Goal: Task Accomplishment & Management: Manage account settings

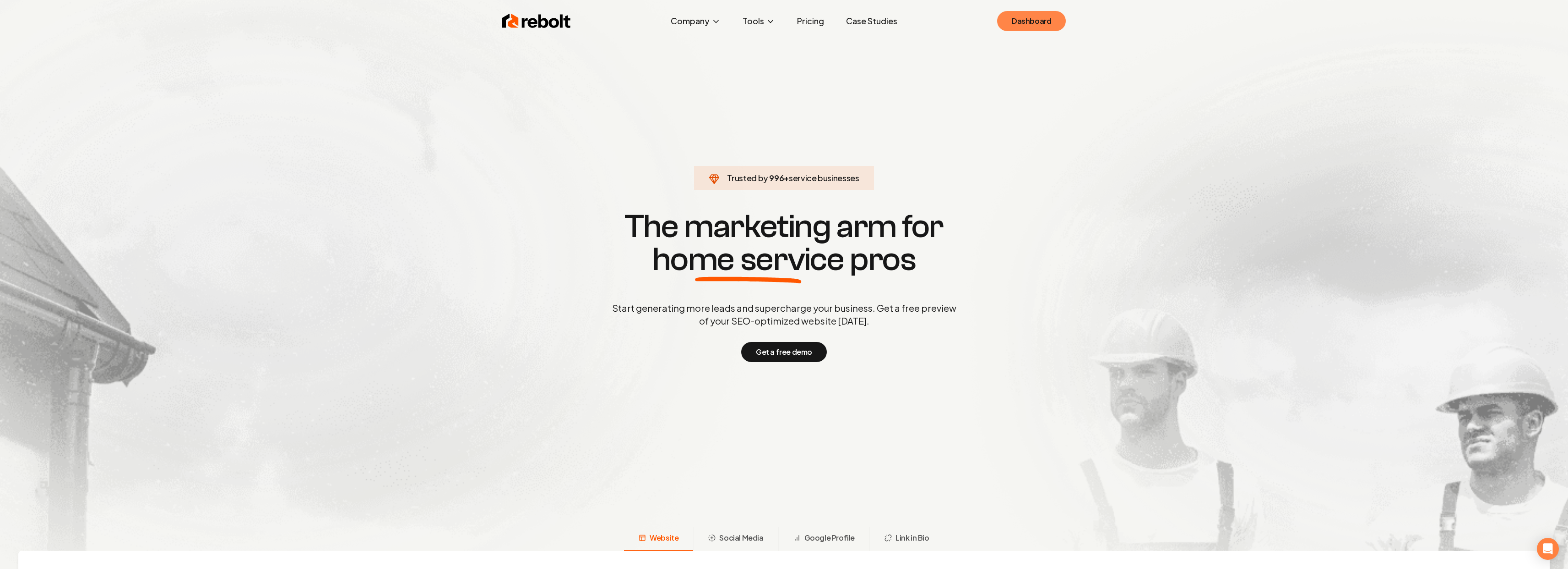
click at [1030, 20] on link "Dashboard" at bounding box center [1031, 21] width 69 height 20
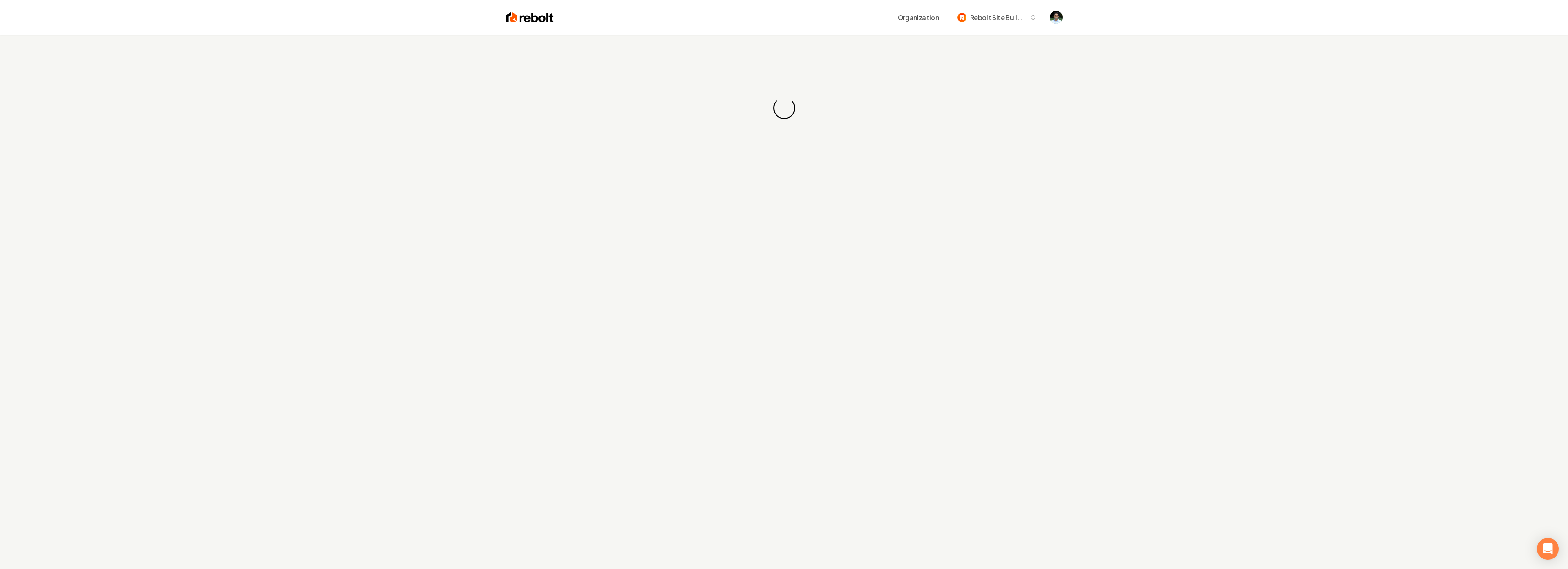
click at [2, 164] on div "Loading... Loading..." at bounding box center [784, 319] width 1568 height 569
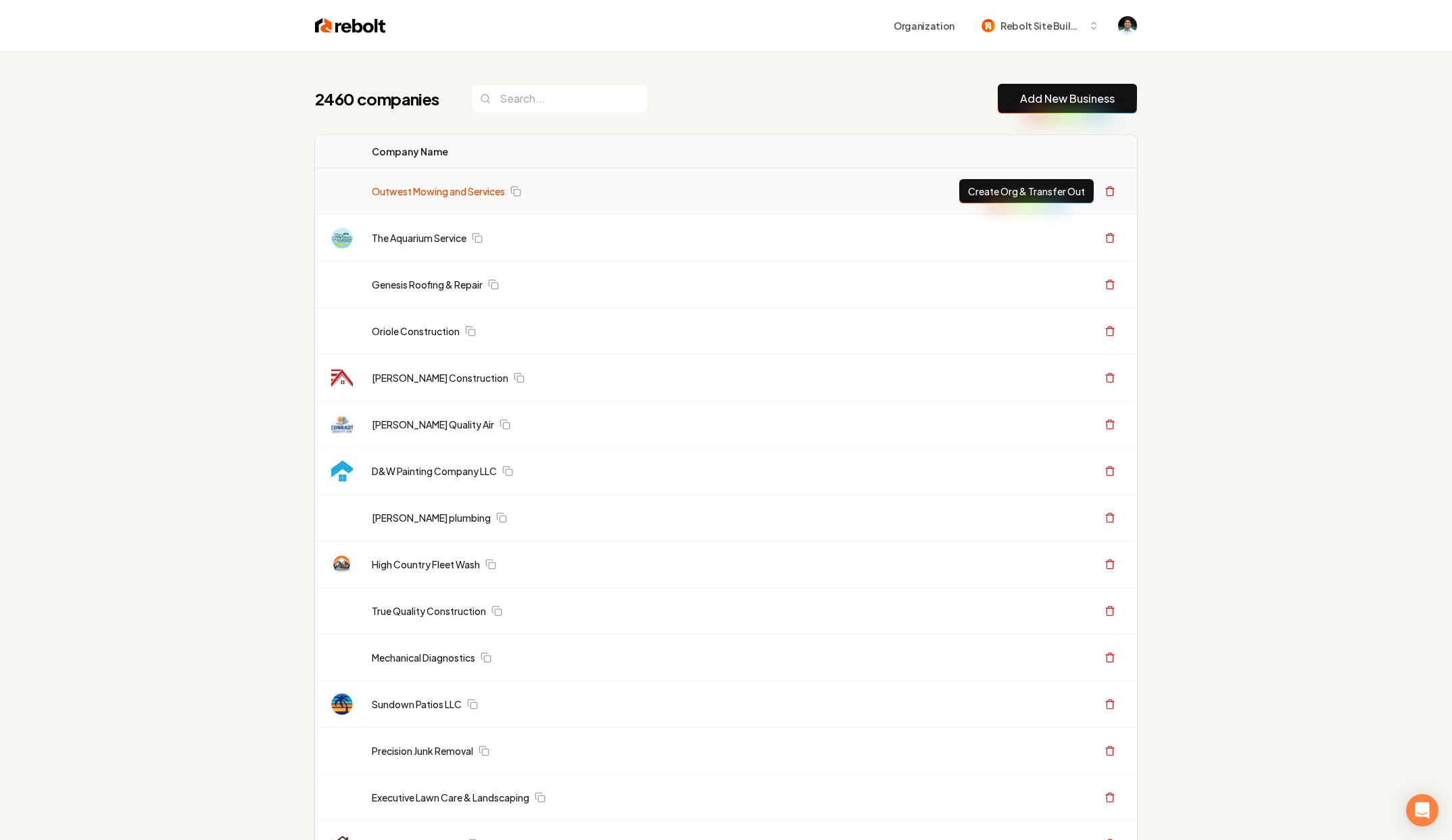
click at [451, 197] on link "Outwest Mowing and Services" at bounding box center [438, 190] width 133 height 13
click at [451, 192] on link "Outwest Mowing and Services" at bounding box center [438, 190] width 133 height 13
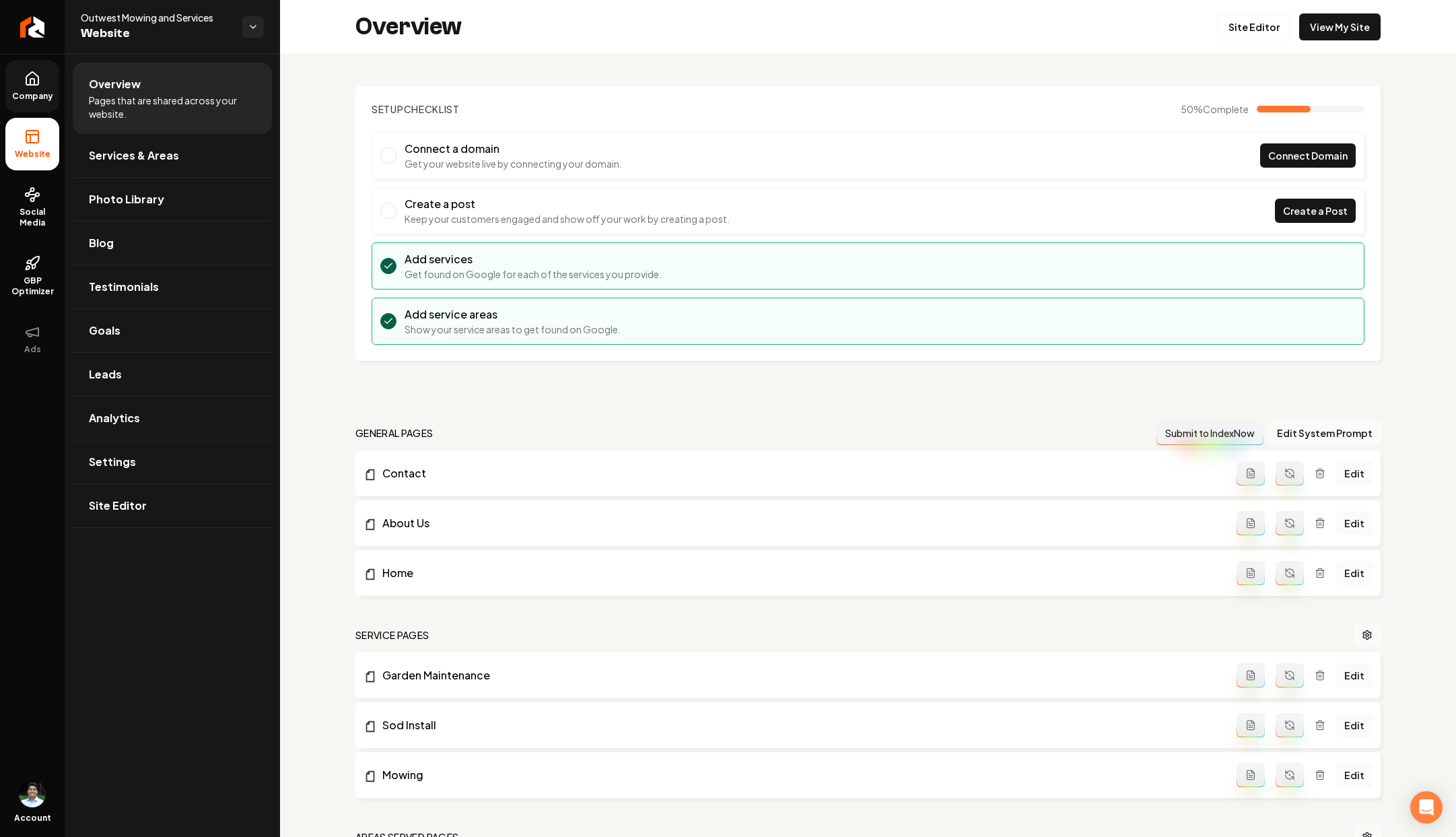
click at [34, 96] on span "Company" at bounding box center [33, 97] width 52 height 11
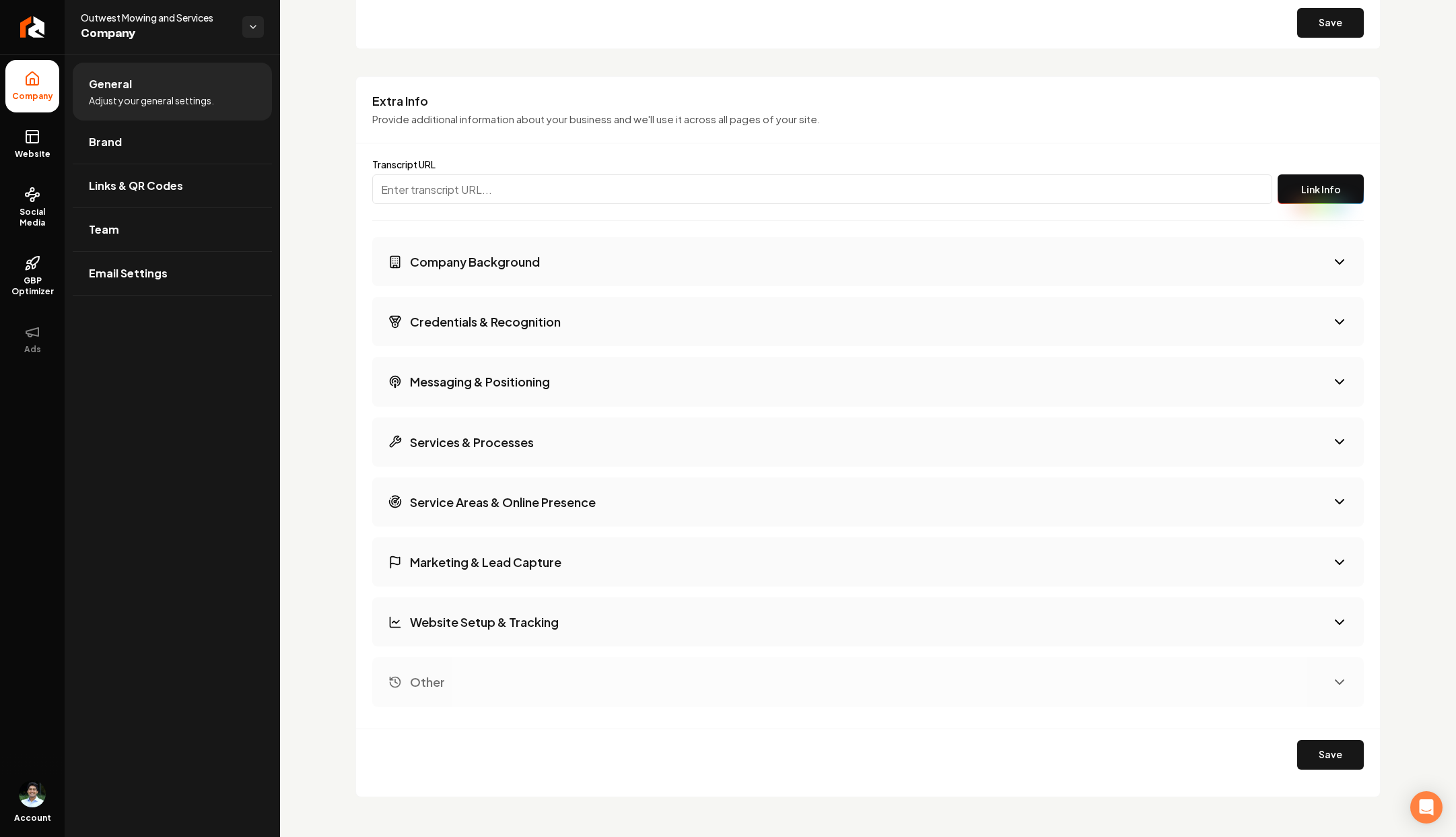
scroll to position [2097, 0]
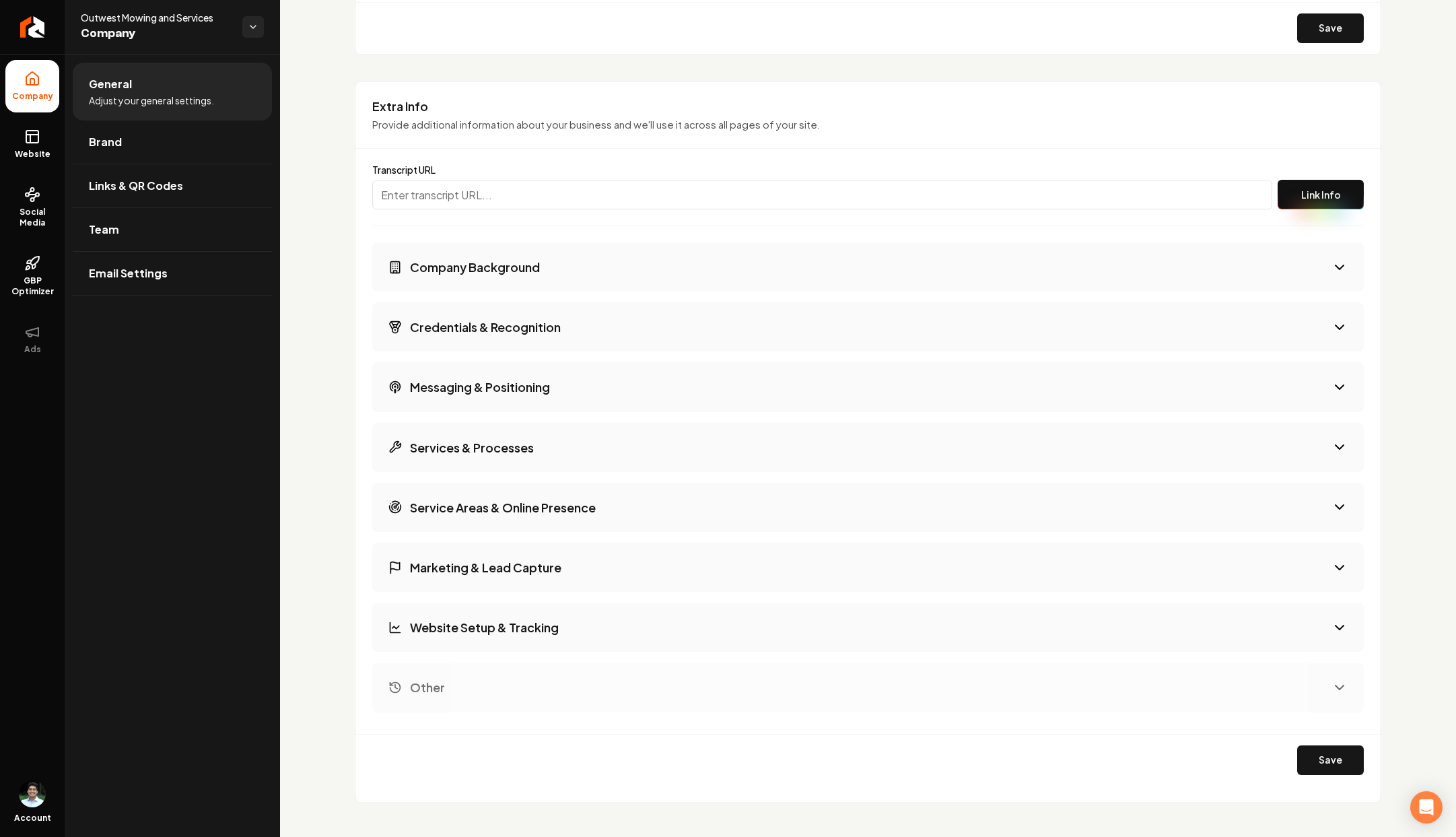
drag, startPoint x: 371, startPoint y: 110, endPoint x: 371, endPoint y: 103, distance: 7.0
click at [372, 103] on h3 "Extra Info" at bounding box center [868, 107] width 992 height 16
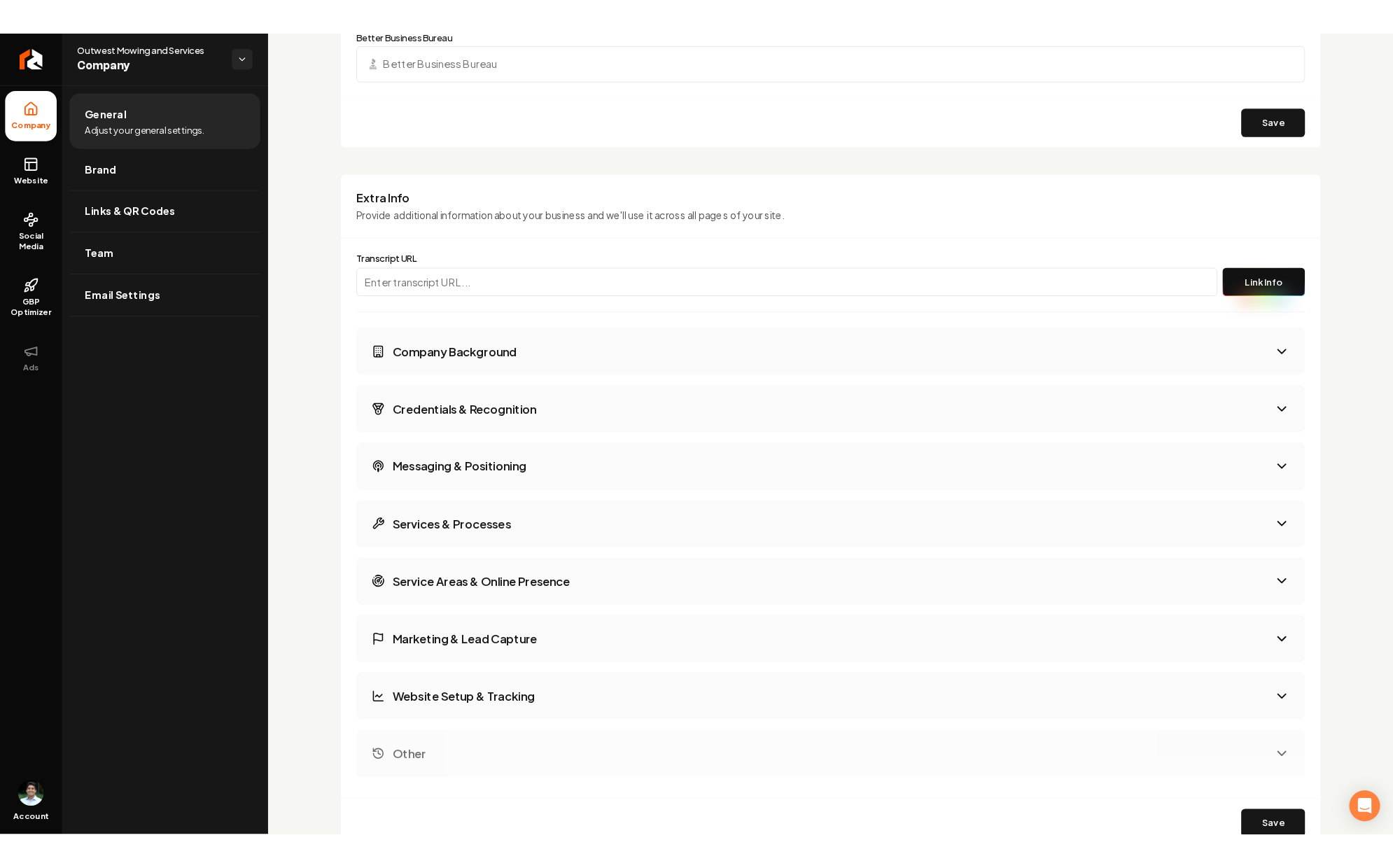
scroll to position [2181, 0]
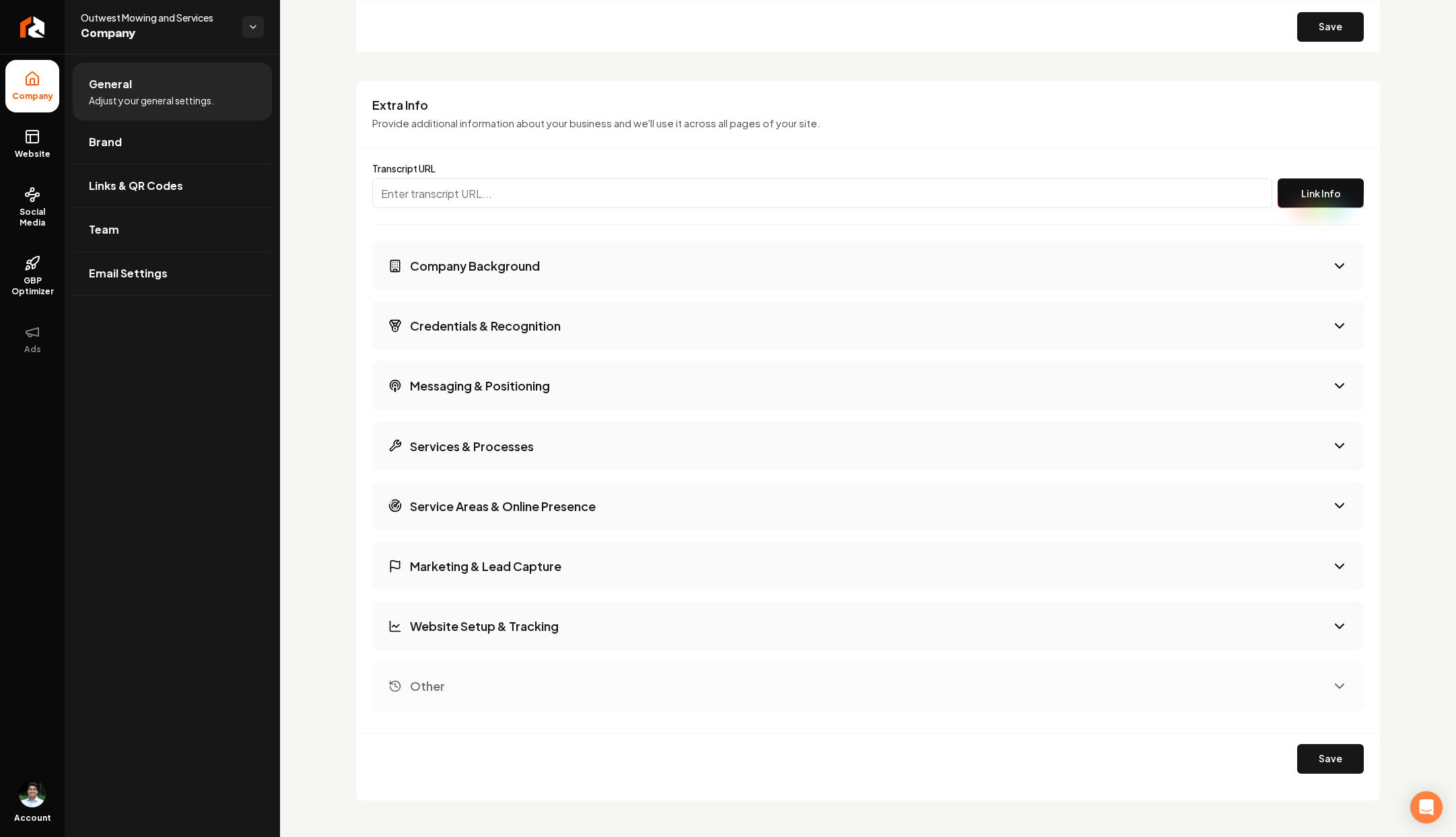
click at [531, 464] on button "Services & Processes" at bounding box center [868, 446] width 992 height 49
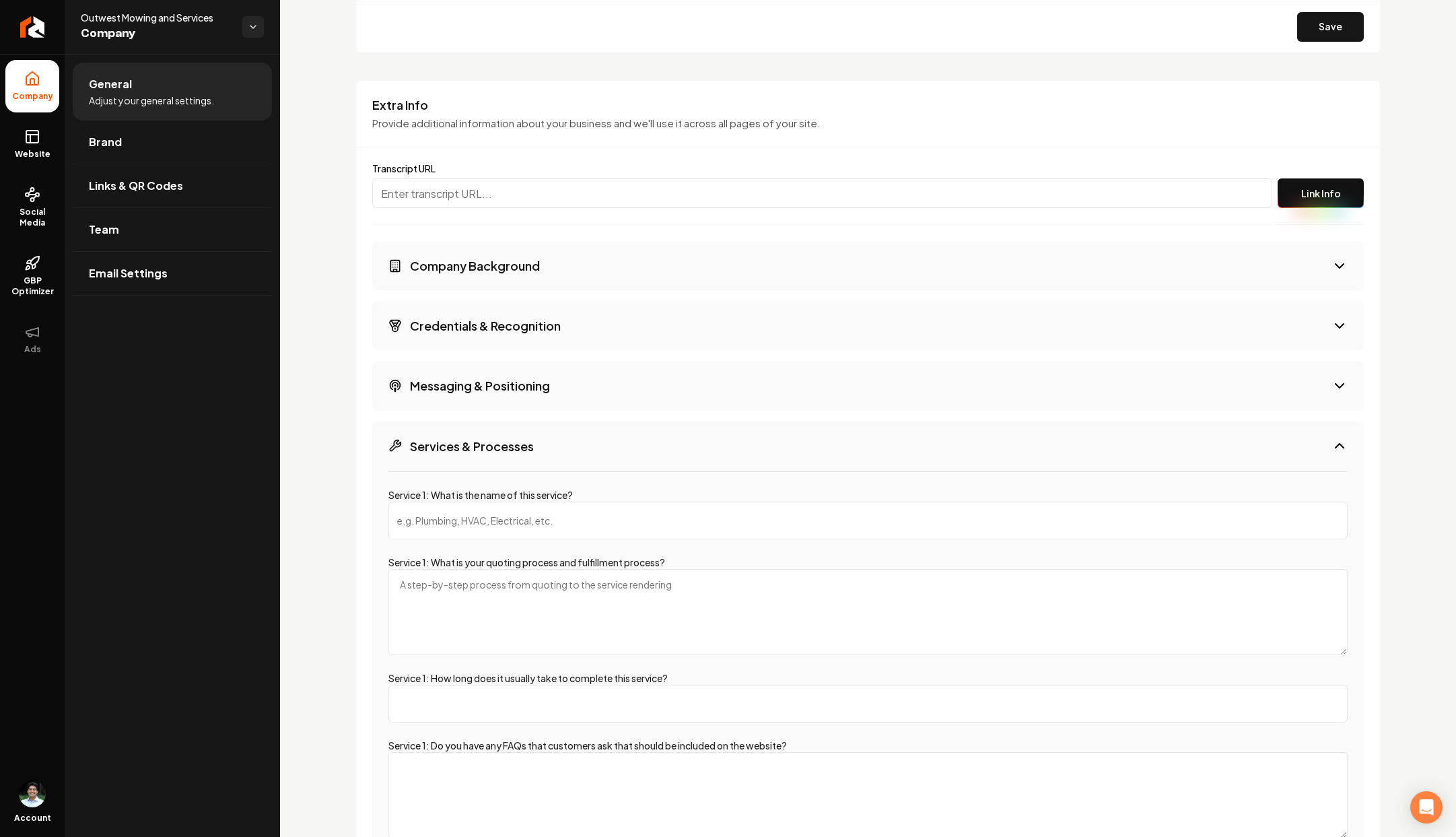
click at [533, 456] on button "Services & Processes" at bounding box center [868, 446] width 992 height 49
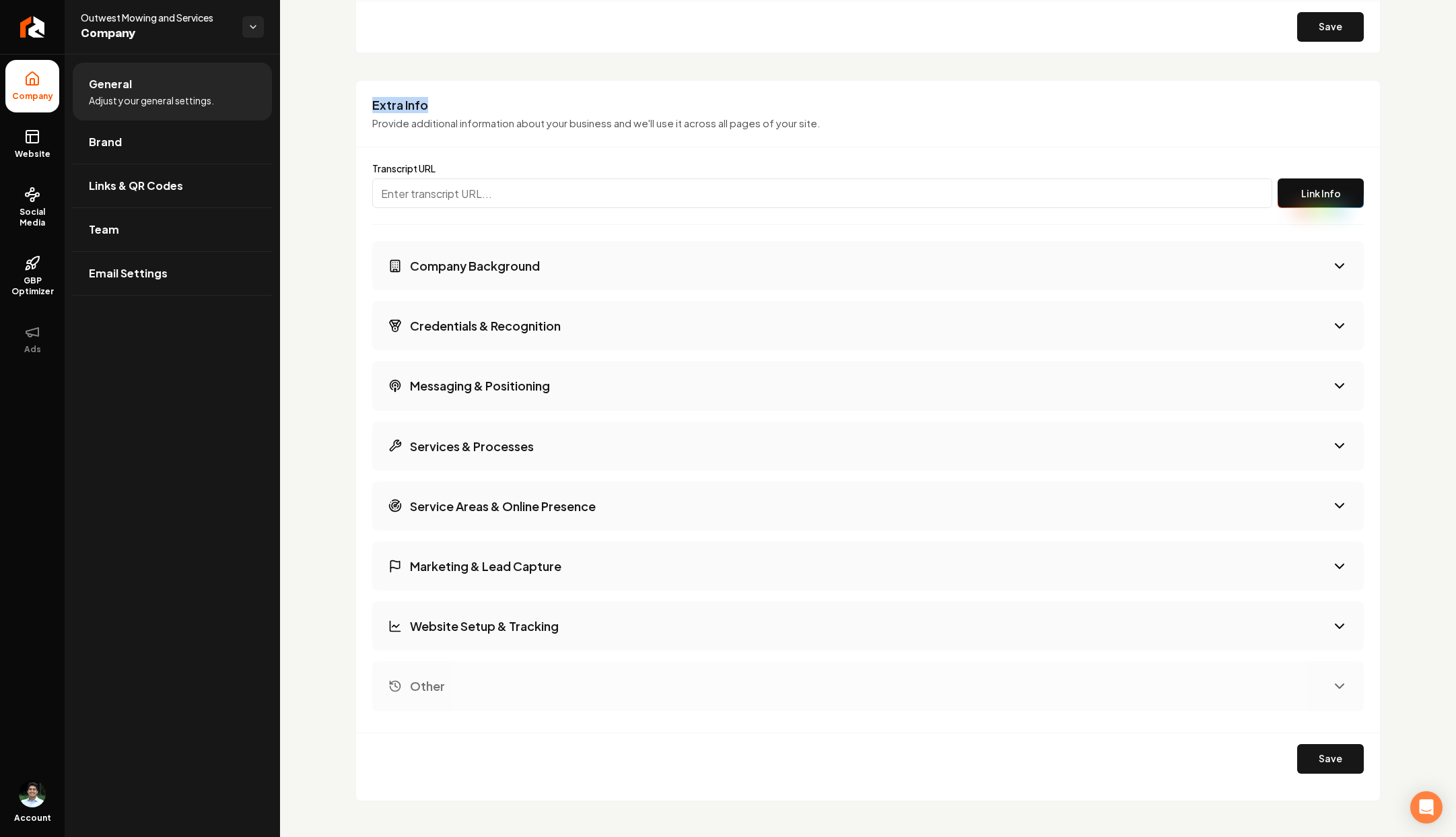
drag, startPoint x: 371, startPoint y: 107, endPoint x: 476, endPoint y: 113, distance: 105.2
click at [476, 113] on div "Extra Info Provide additional information about your business and we'll use it …" at bounding box center [868, 122] width 1024 height 51
click at [404, 188] on input "Main content area" at bounding box center [822, 192] width 900 height 30
click at [490, 443] on h3 "Services & Processes" at bounding box center [472, 446] width 123 height 17
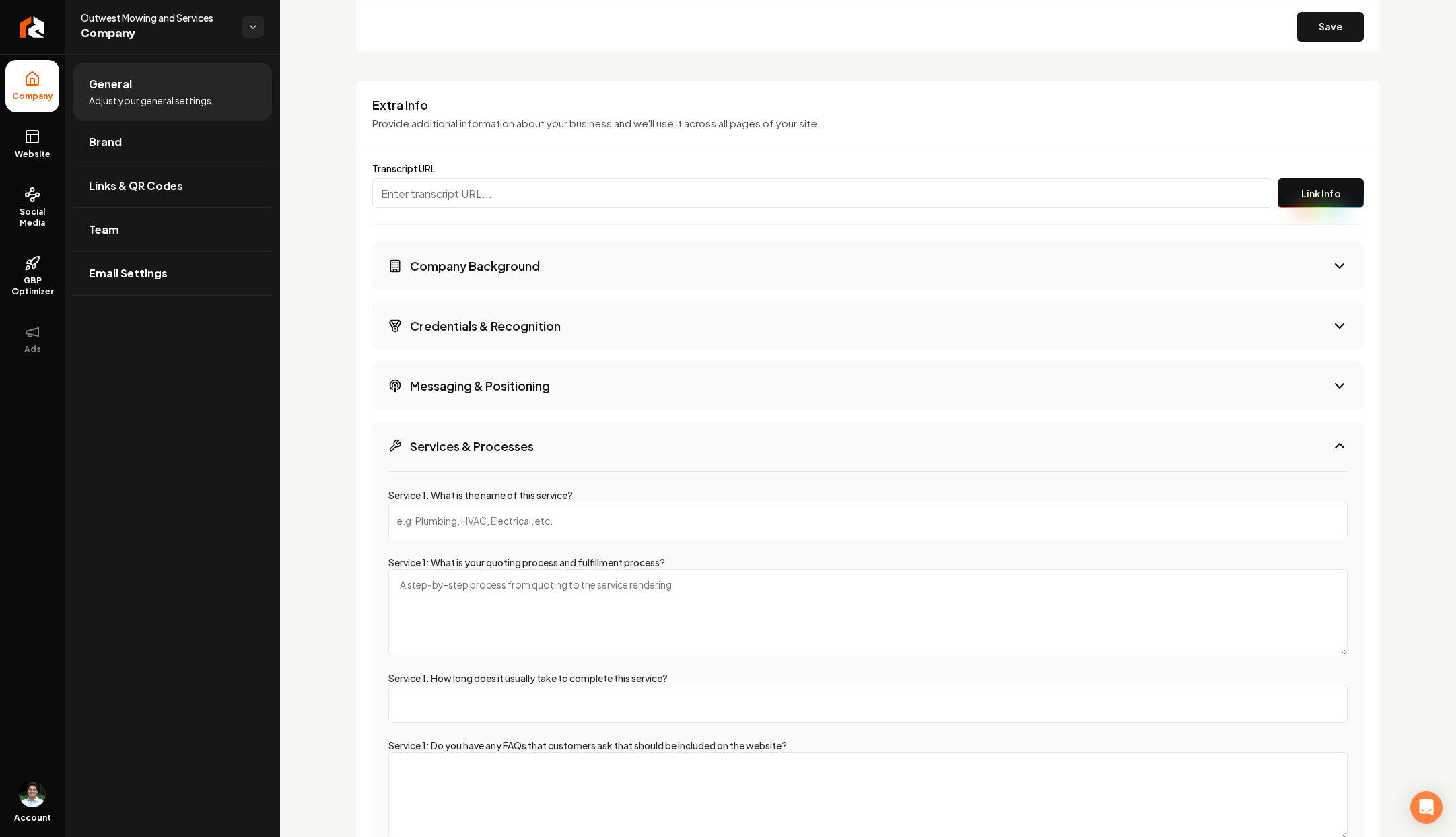
click at [526, 454] on h3 "Services & Processes" at bounding box center [472, 446] width 123 height 17
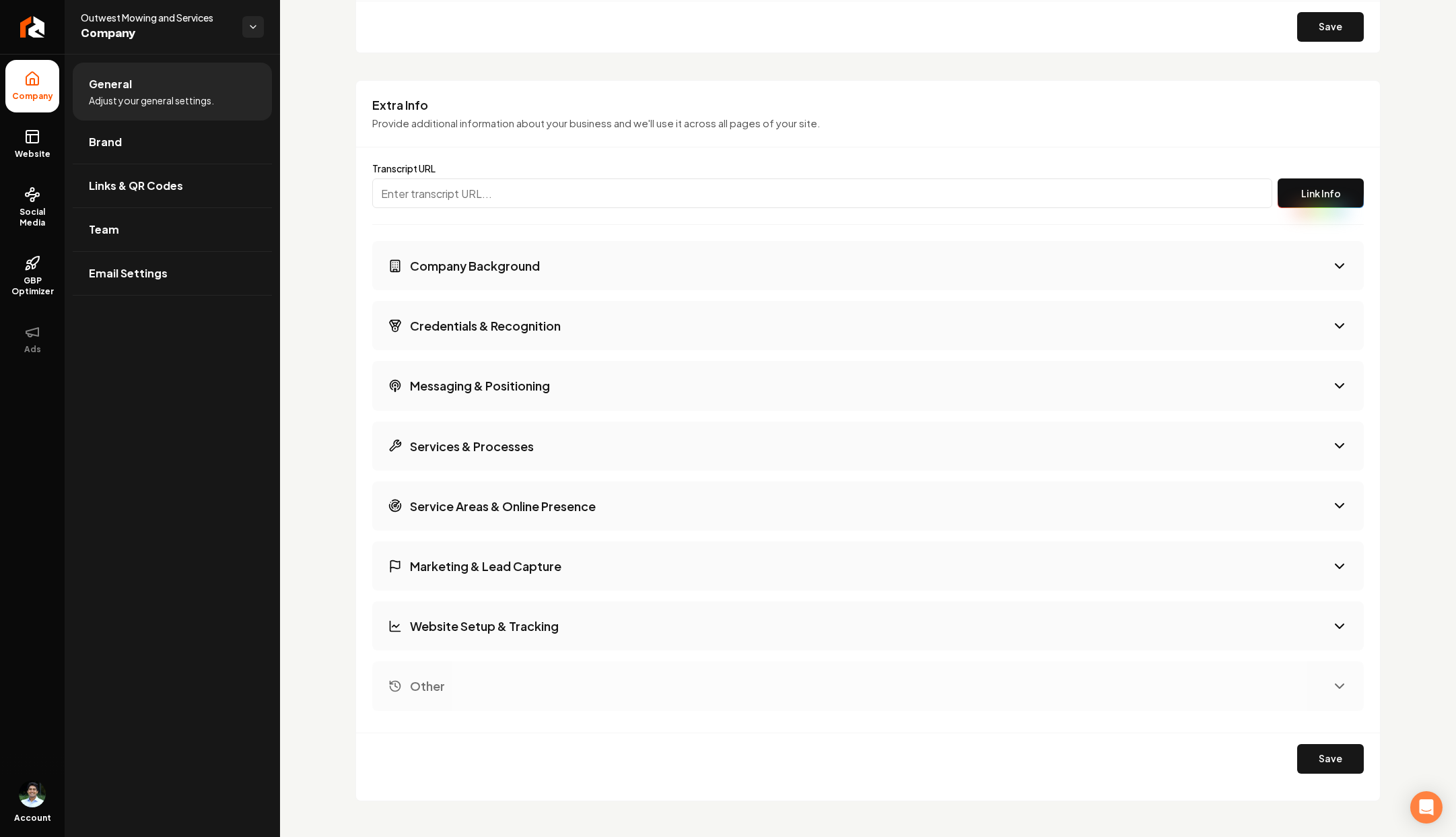
click at [526, 513] on h3 "Service Areas & Online Presence" at bounding box center [503, 506] width 186 height 17
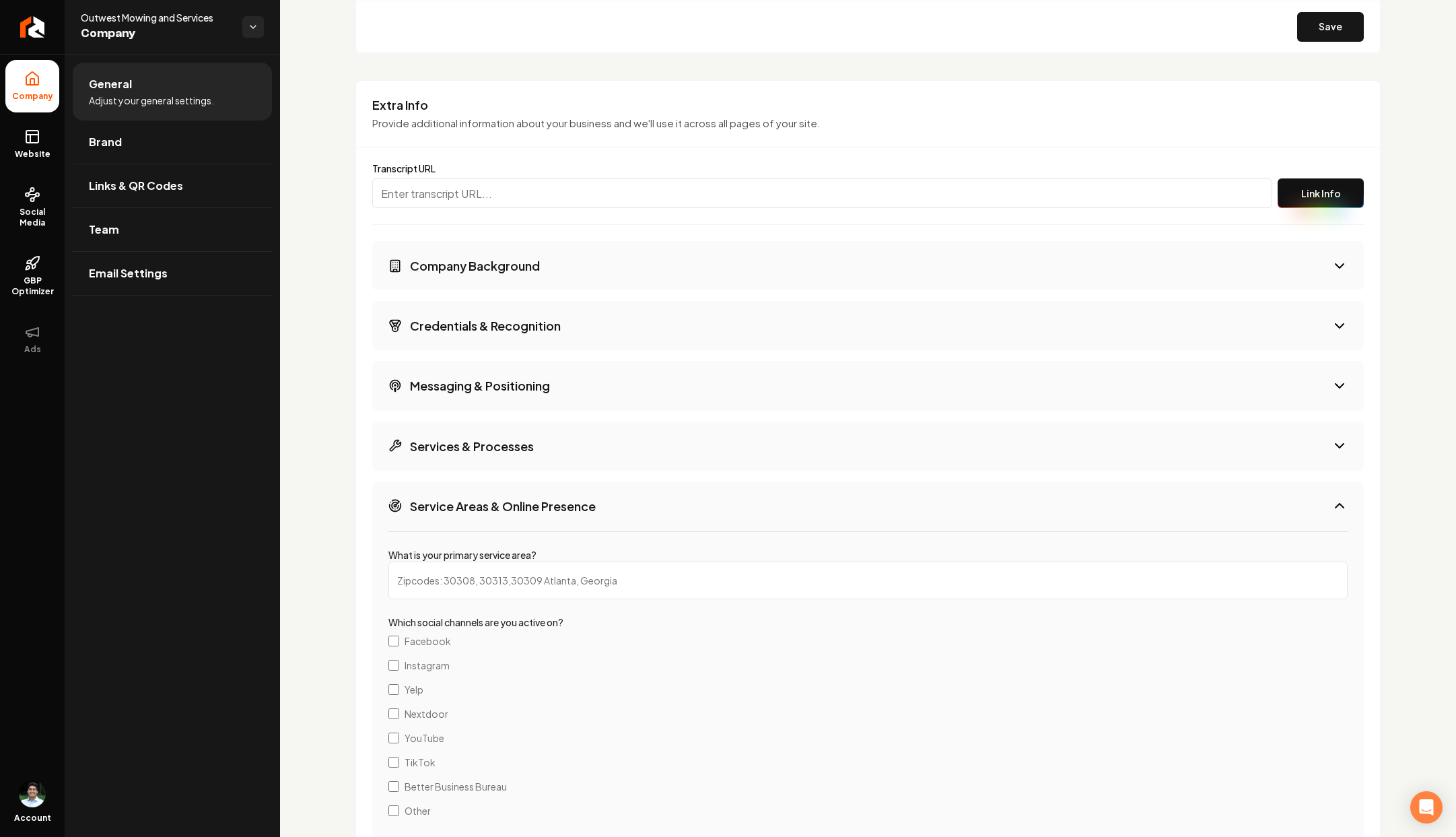
click at [551, 508] on h3 "Service Areas & Online Presence" at bounding box center [503, 506] width 186 height 17
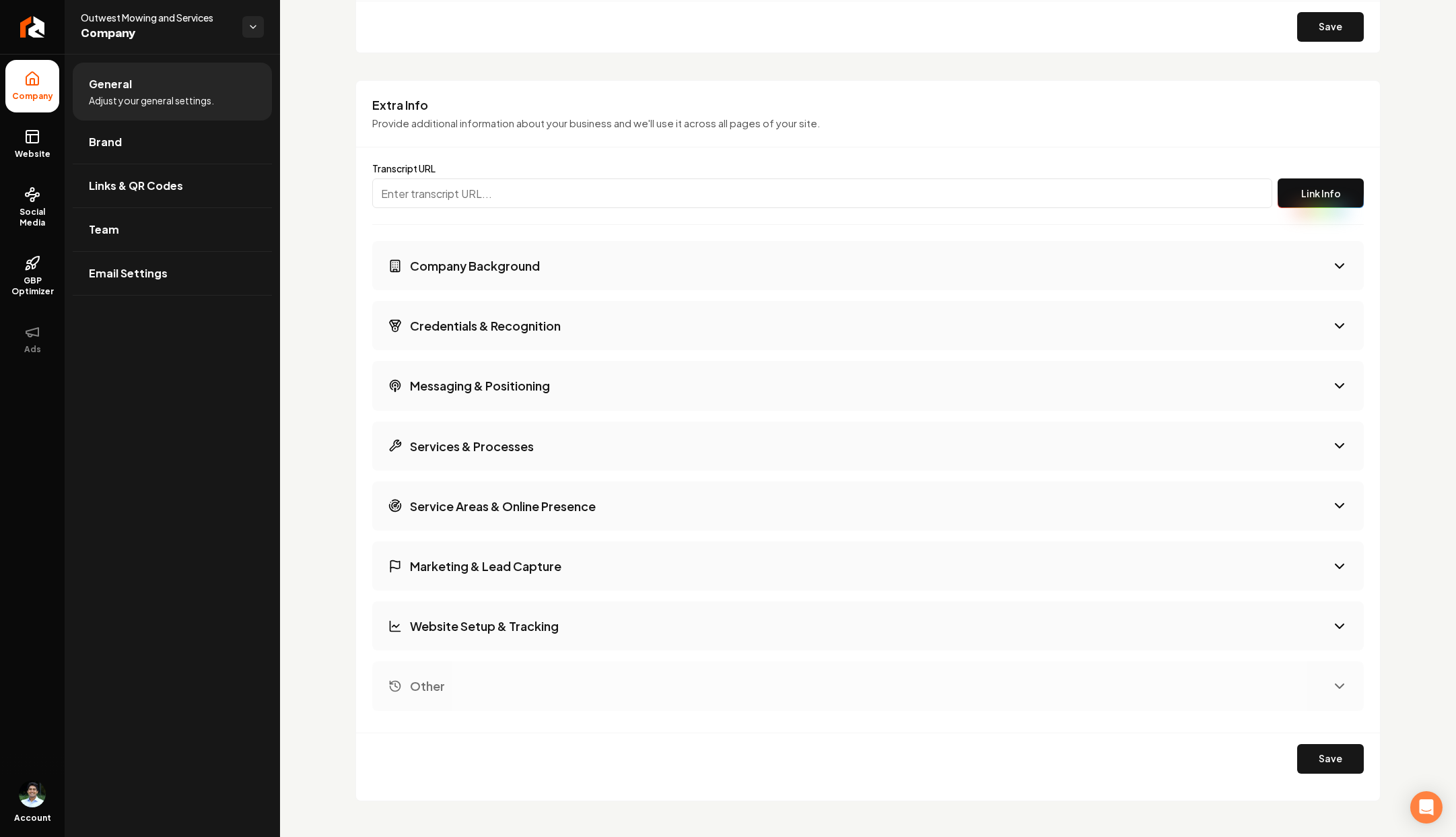
click at [525, 118] on p "Provide additional information about your business and we'll use it across all …" at bounding box center [868, 123] width 992 height 15
click at [768, 120] on p "Provide additional information about your business and we'll use it across all …" at bounding box center [868, 123] width 992 height 15
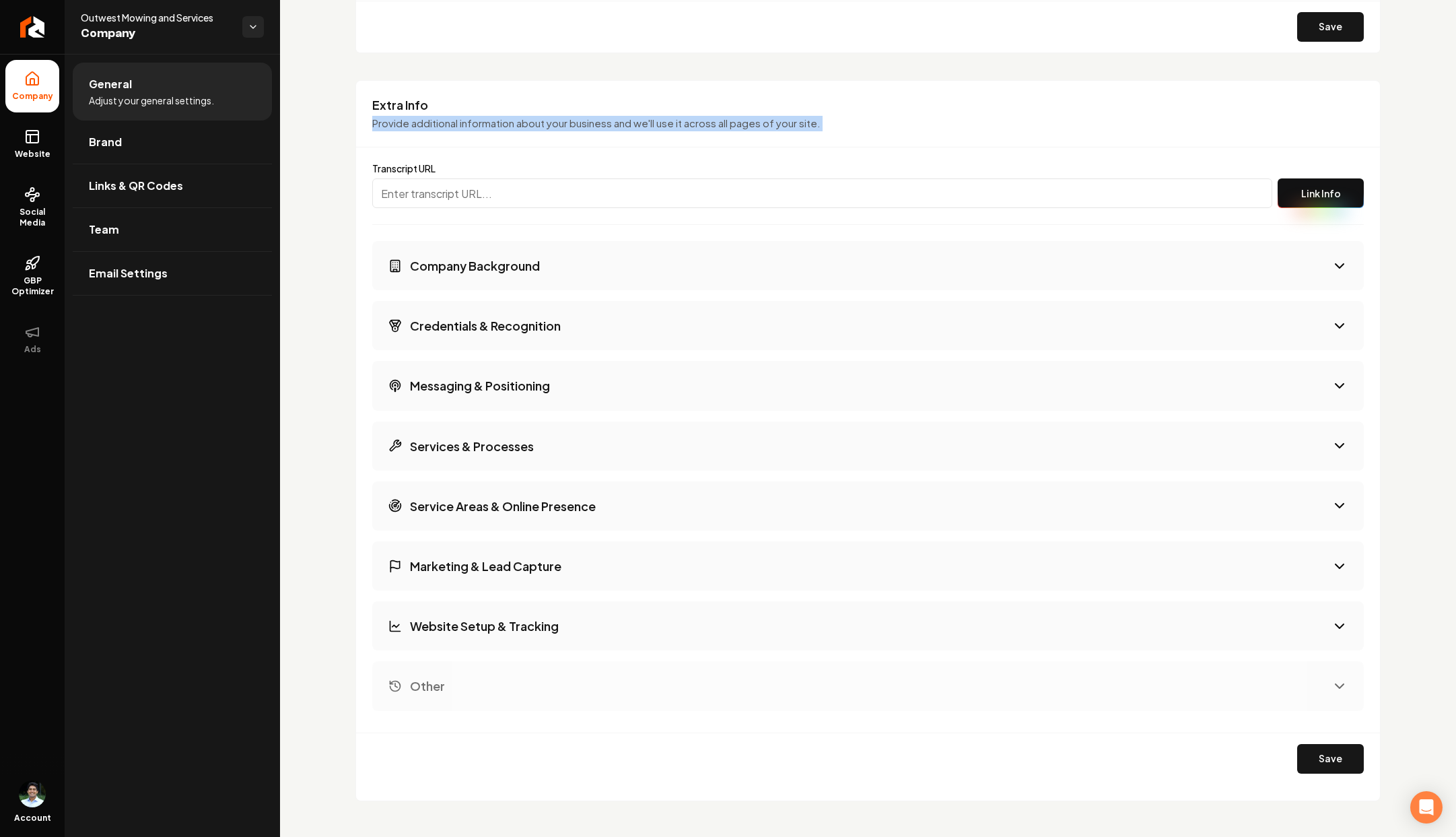
click at [768, 120] on p "Provide additional information about your business and we'll use it across all …" at bounding box center [868, 123] width 992 height 15
click at [901, 118] on p "Provide additional information about your business and we'll use it across all …" at bounding box center [868, 123] width 992 height 15
click at [783, 115] on div "Extra Info Provide additional information about your business and we'll use it …" at bounding box center [868, 122] width 1024 height 51
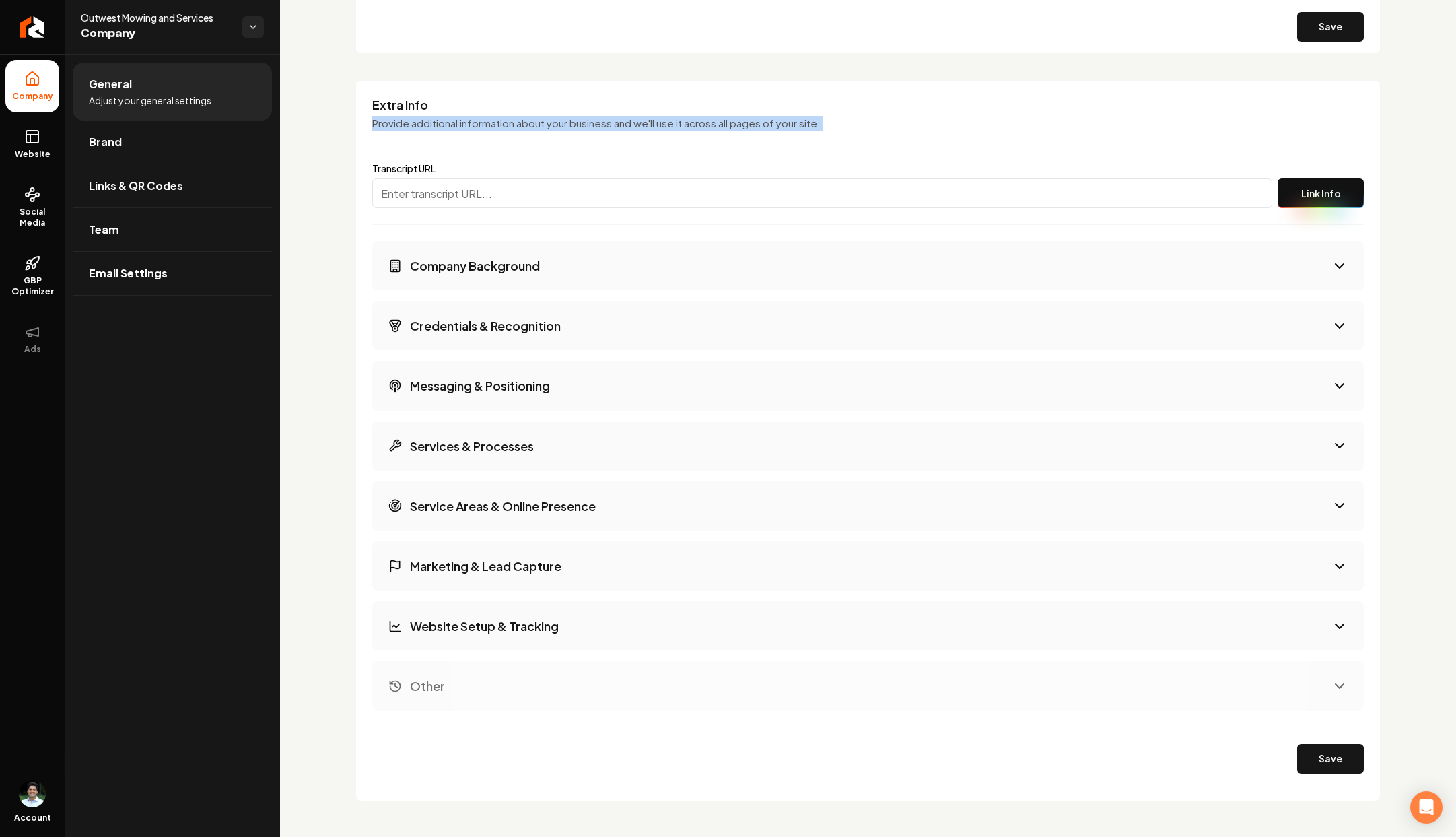
click at [889, 119] on p "Provide additional information about your business and we'll use it across all …" at bounding box center [868, 123] width 992 height 15
drag, startPoint x: 866, startPoint y: 124, endPoint x: 328, endPoint y: 108, distance: 538.2
click at [839, 126] on p "Provide additional information about your business and we'll use it across all …" at bounding box center [868, 123] width 992 height 15
drag, startPoint x: 840, startPoint y: 124, endPoint x: 363, endPoint y: 104, distance: 477.4
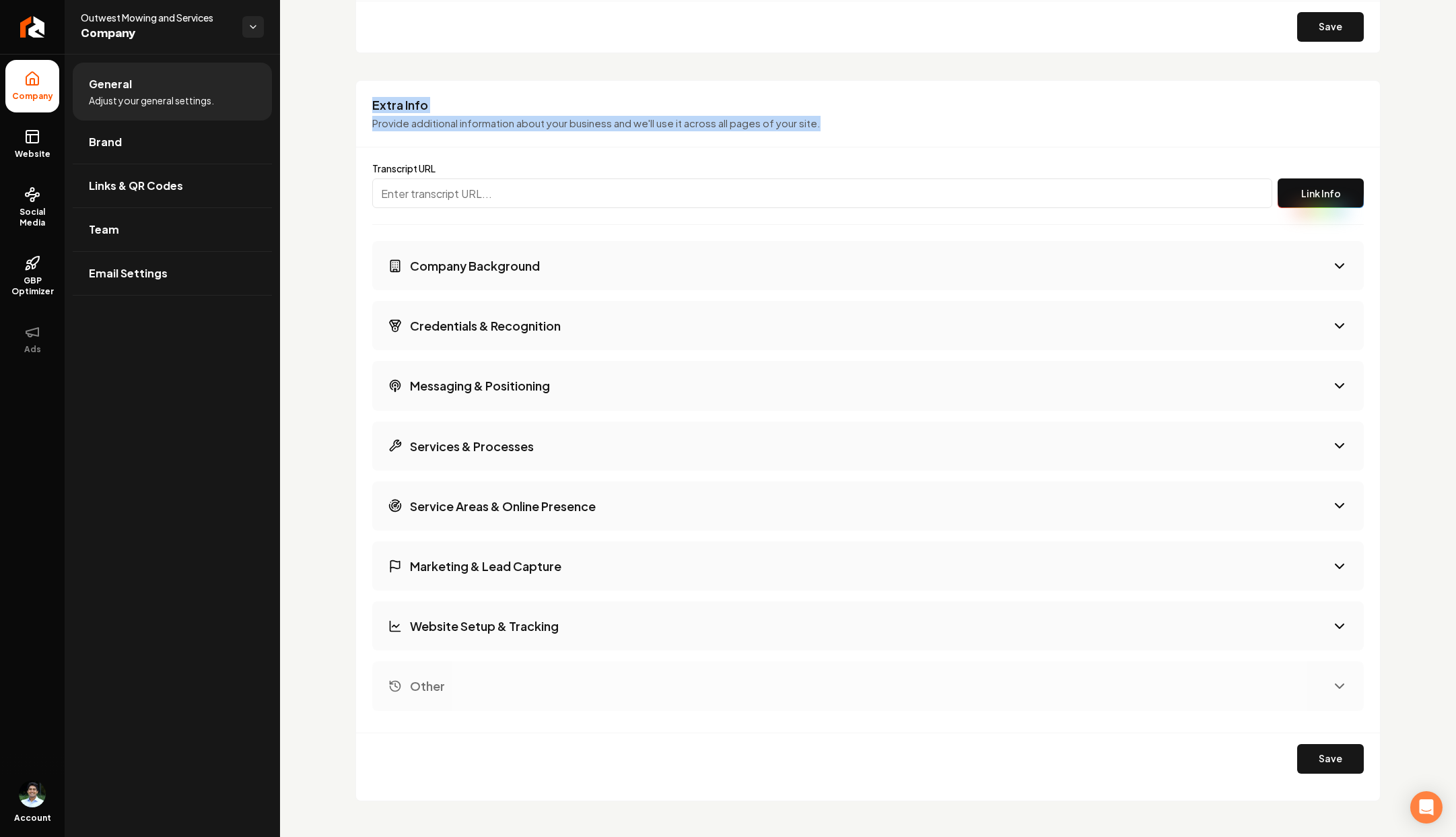
click at [363, 104] on div "Extra Info Provide additional information about your business and we'll use it …" at bounding box center [868, 122] width 1024 height 51
